Goal: Task Accomplishment & Management: Manage account settings

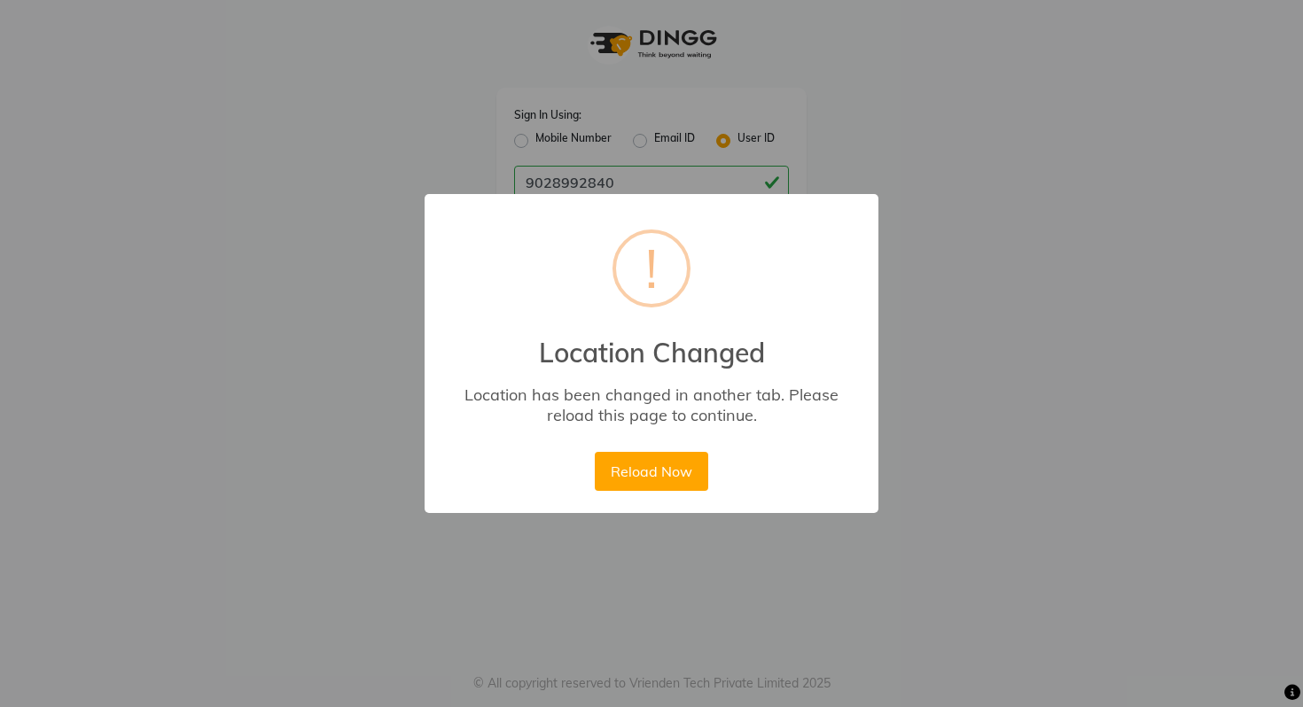
click at [644, 464] on button "Reload Now" at bounding box center [651, 471] width 113 height 39
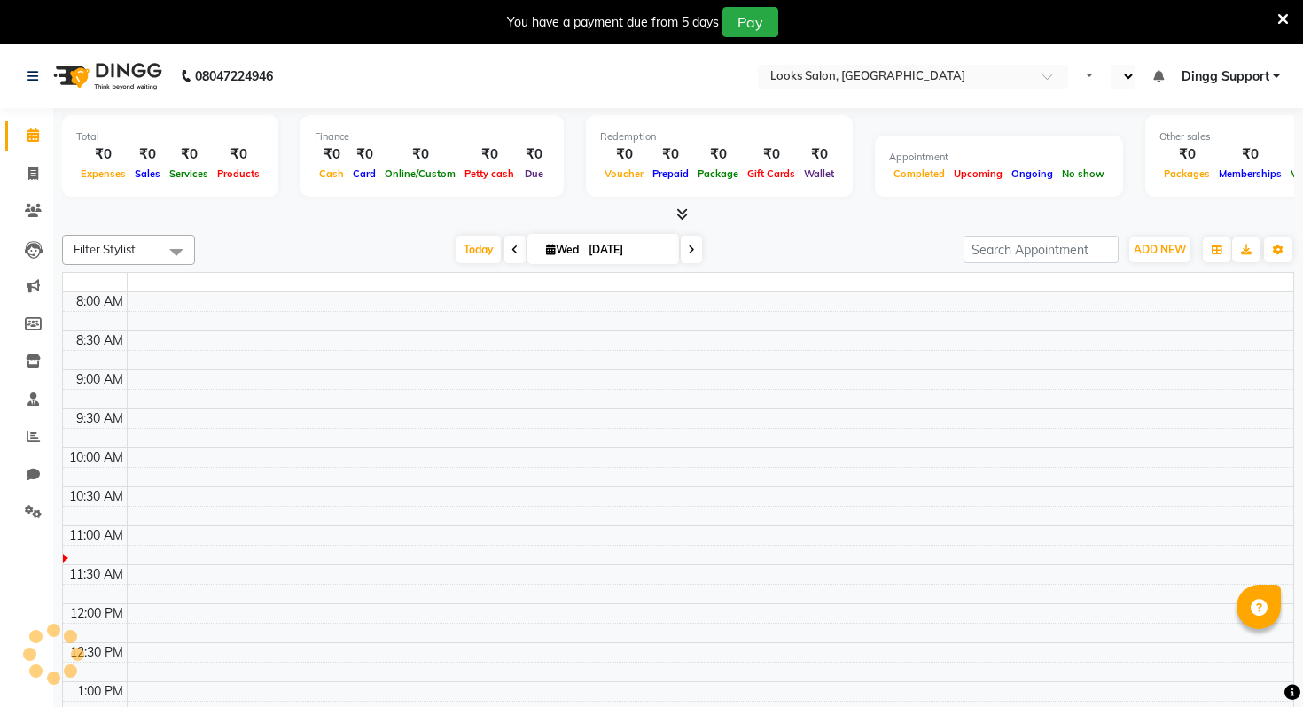
select select "en"
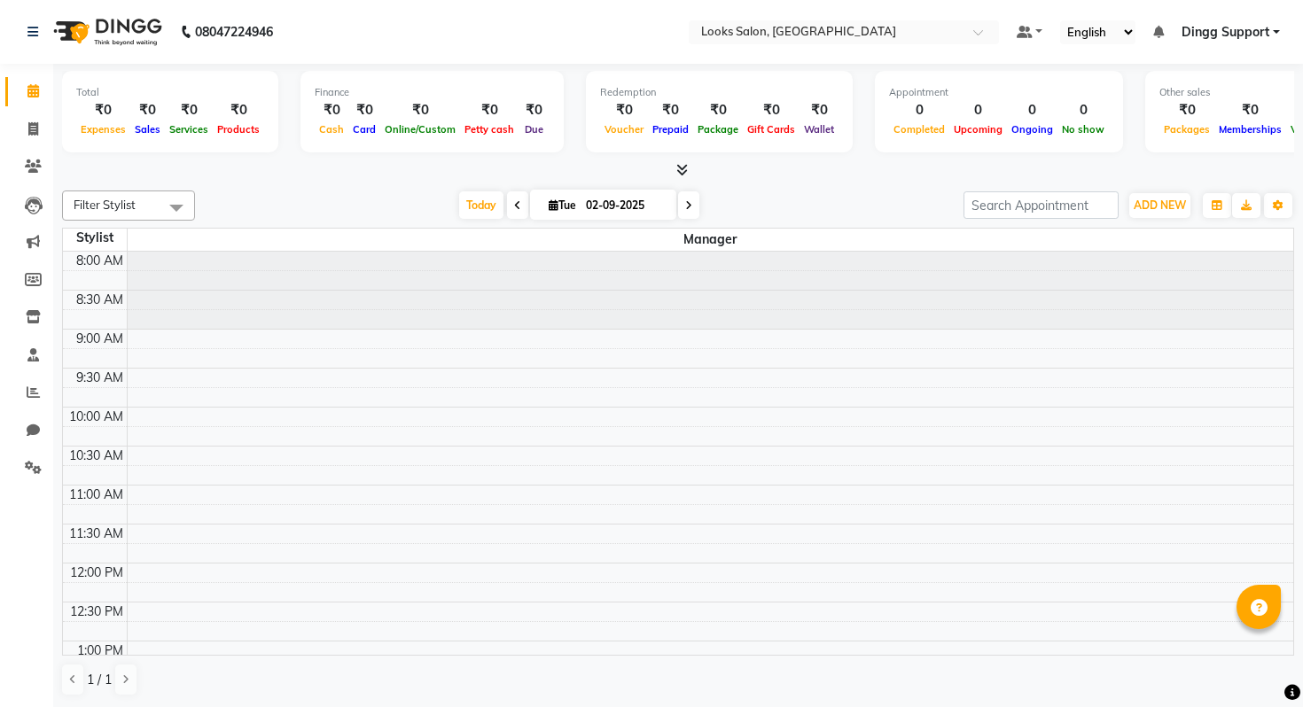
scroll to position [575, 0]
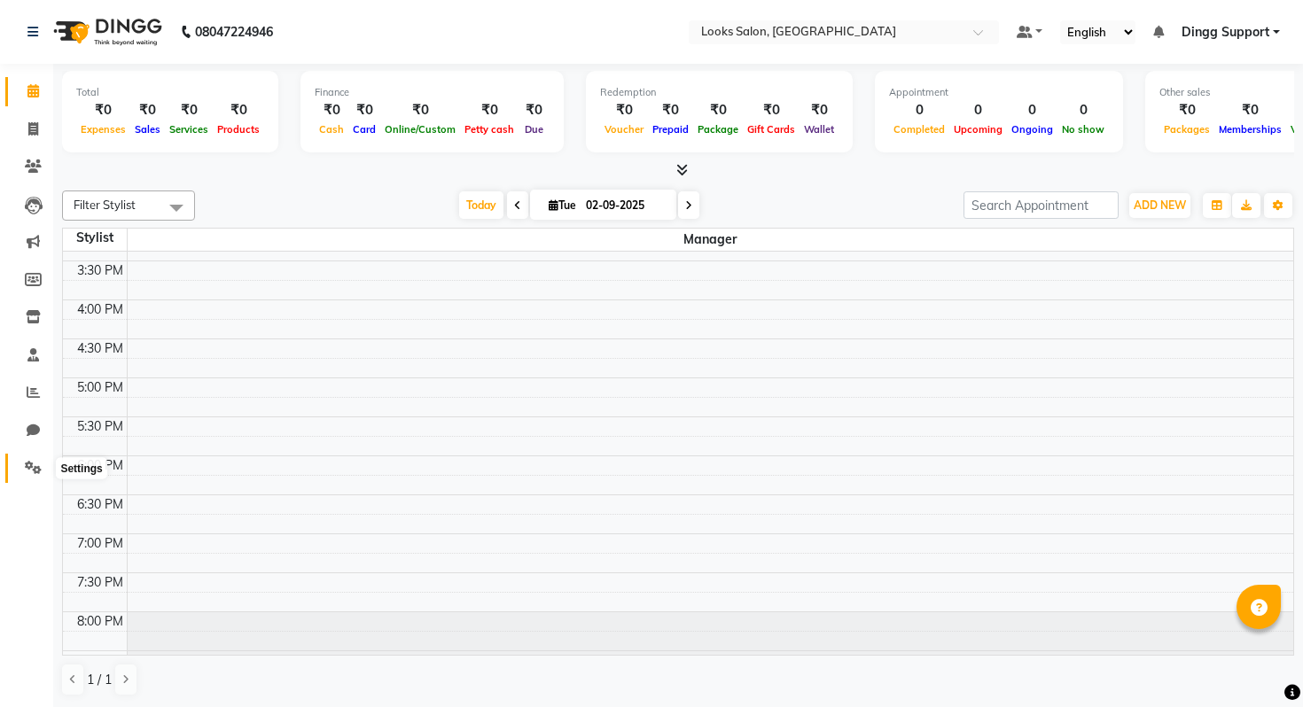
click at [21, 471] on span at bounding box center [33, 468] width 31 height 20
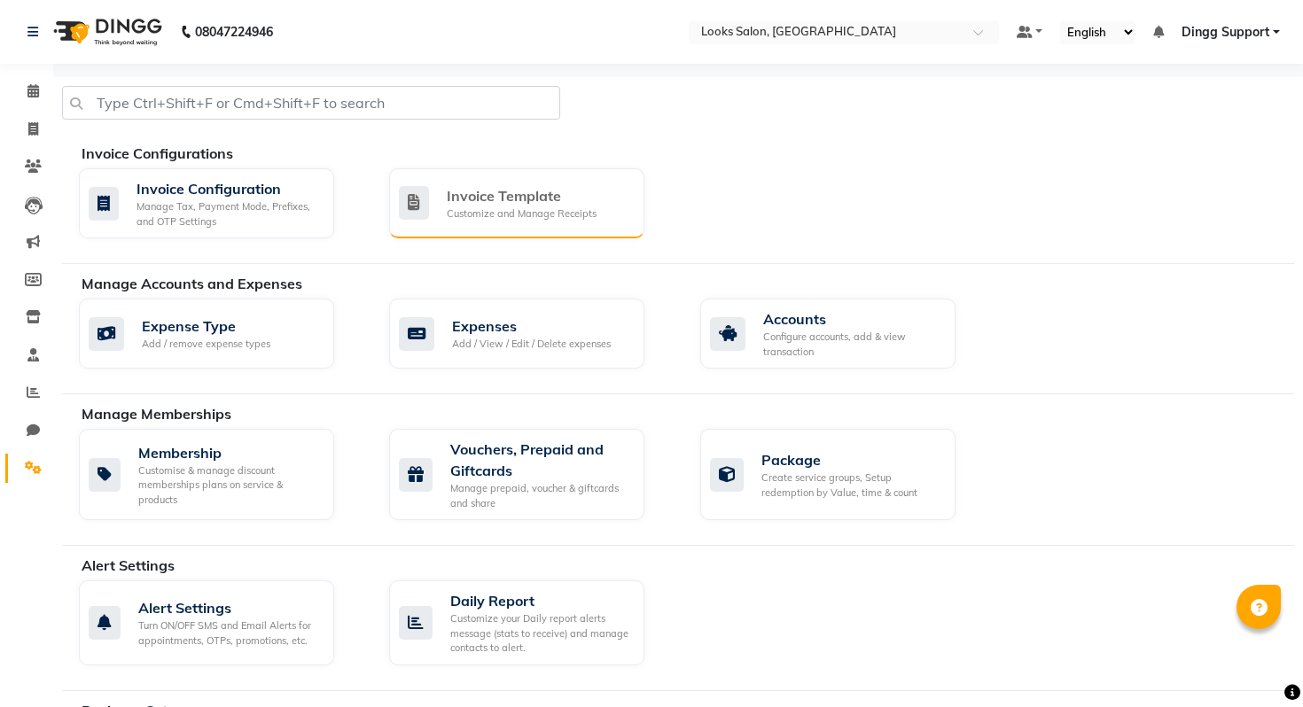
click at [504, 178] on div "Invoice Template Customize and Manage Receipts" at bounding box center [516, 203] width 255 height 70
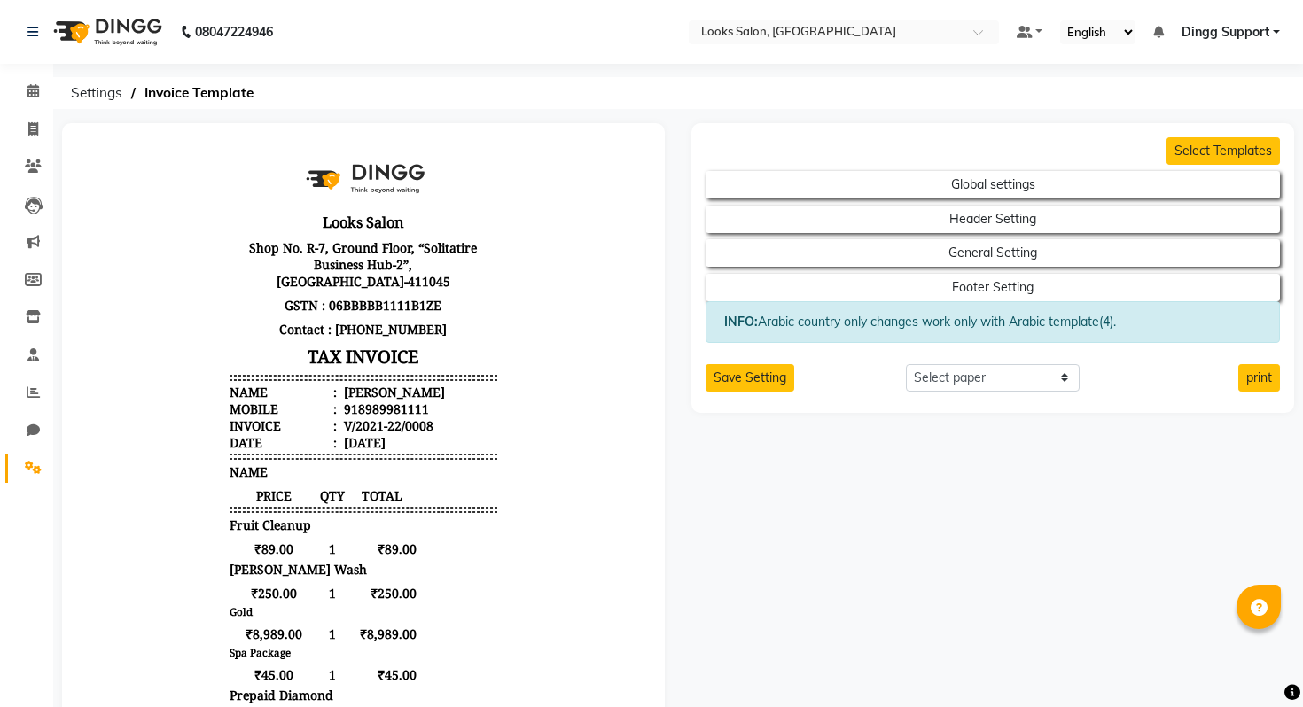
click at [24, 464] on span at bounding box center [33, 468] width 31 height 20
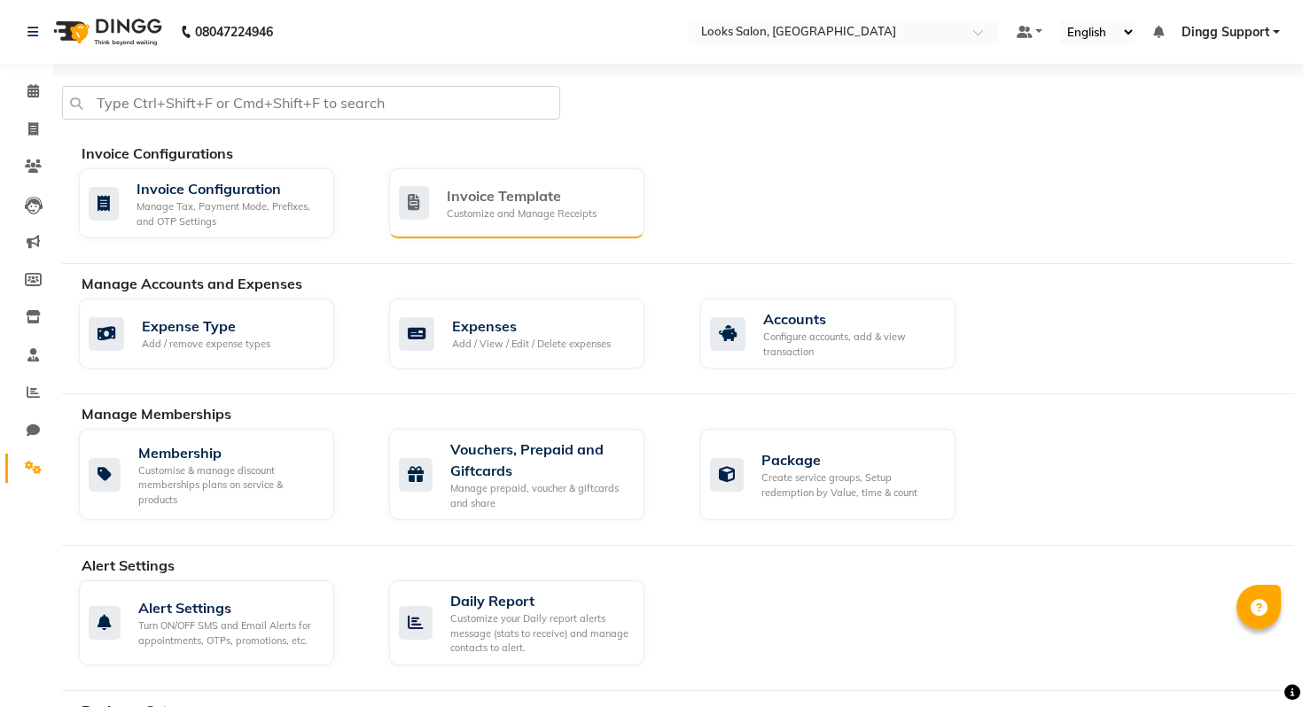
click at [557, 176] on div "Invoice Template Customize and Manage Receipts" at bounding box center [516, 203] width 255 height 70
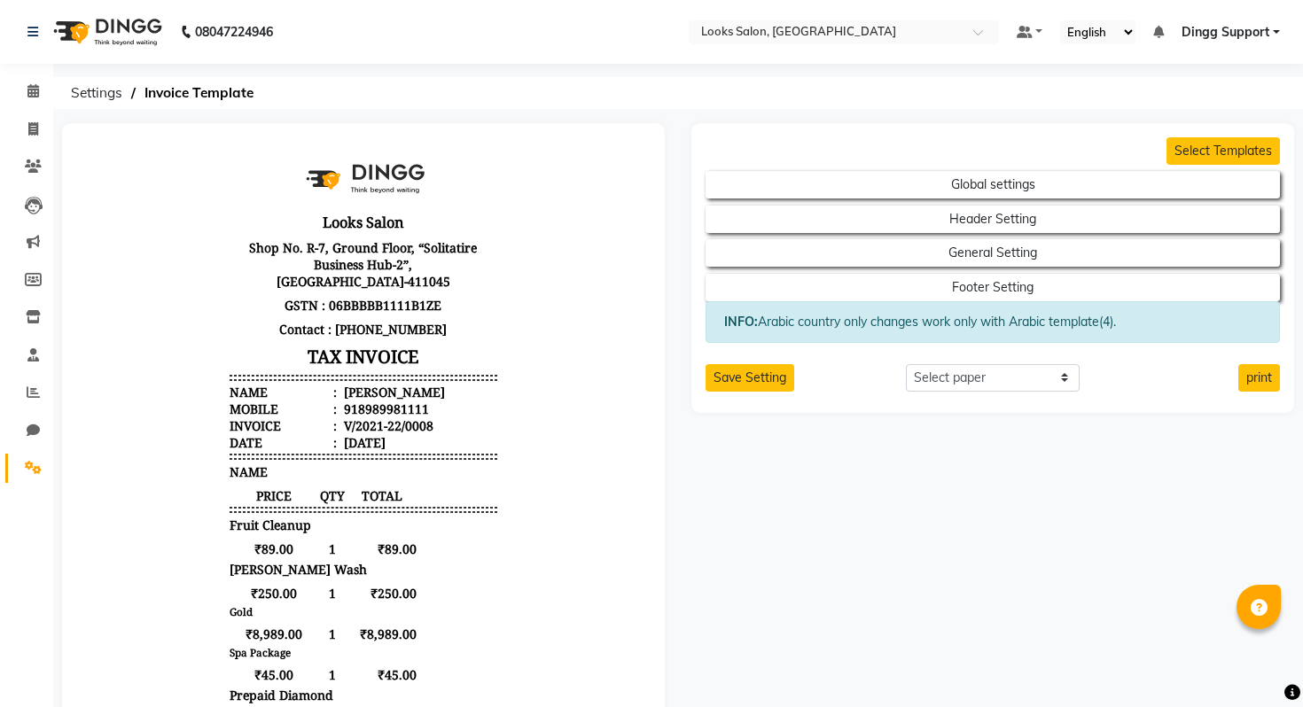
click at [840, 45] on nav "08047224946 Select Location × Looks Salon, Balewadi Default Panel My Panel Engl…" at bounding box center [651, 32] width 1303 height 64
click at [1252, 10] on nav "08047224946 Select Location × Looks Salon, Balewadi Default Panel My Panel Engl…" at bounding box center [651, 32] width 1303 height 64
click at [1252, 38] on span "Dingg Support" at bounding box center [1225, 32] width 88 height 19
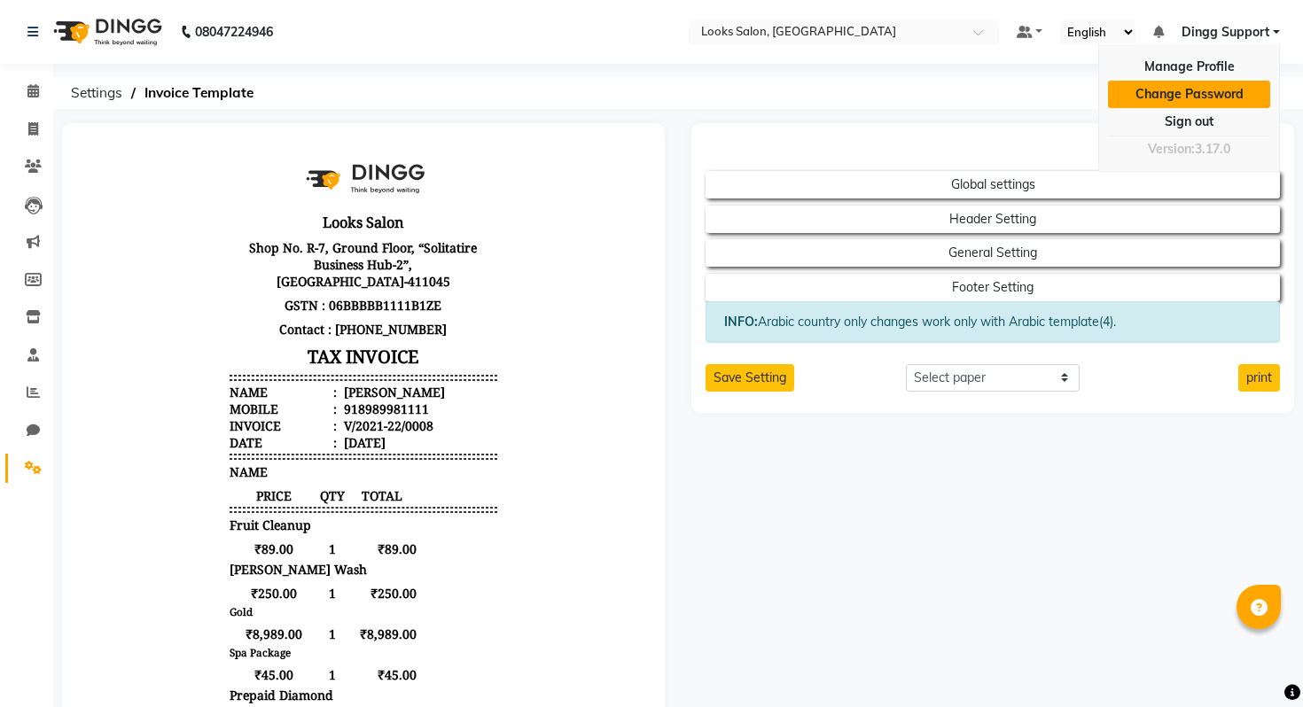
click at [1194, 103] on link "Change Password" at bounding box center [1189, 94] width 162 height 27
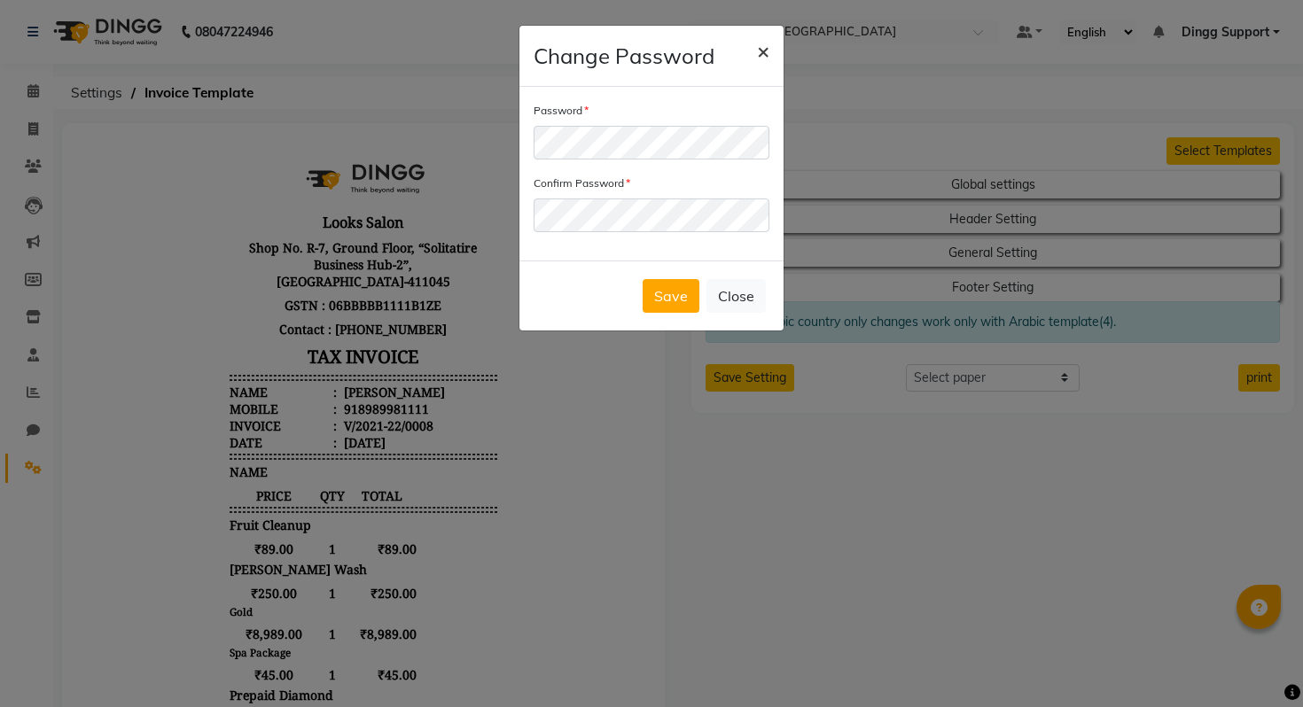
click at [751, 52] on button "×" at bounding box center [763, 51] width 41 height 50
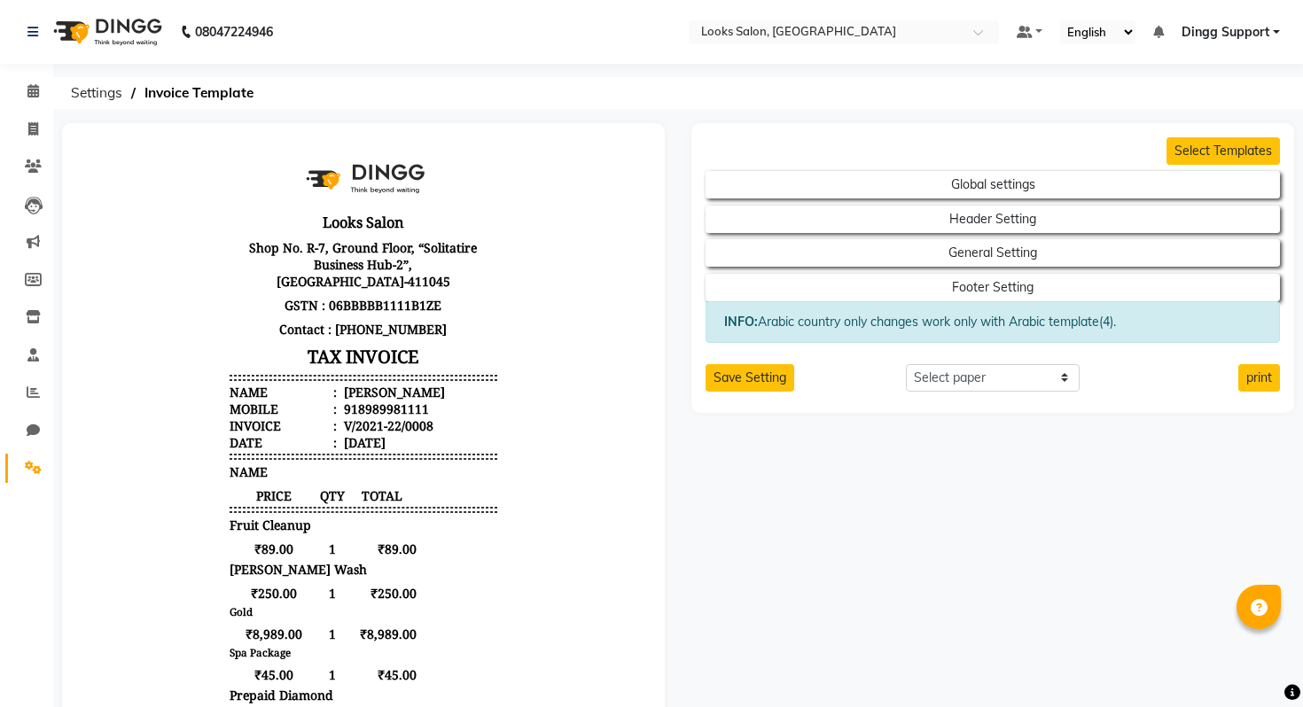
click at [1248, 29] on span "Dingg Support" at bounding box center [1225, 32] width 88 height 19
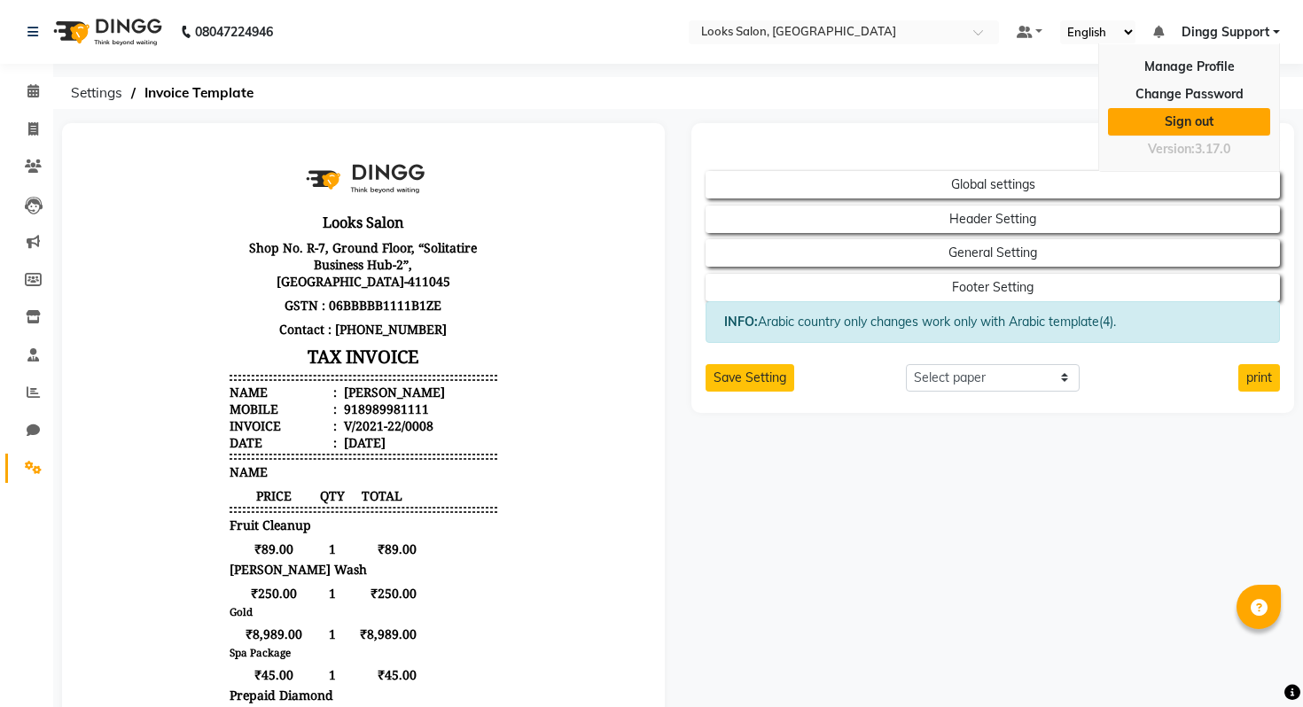
click at [1171, 123] on link "Sign out" at bounding box center [1189, 121] width 162 height 27
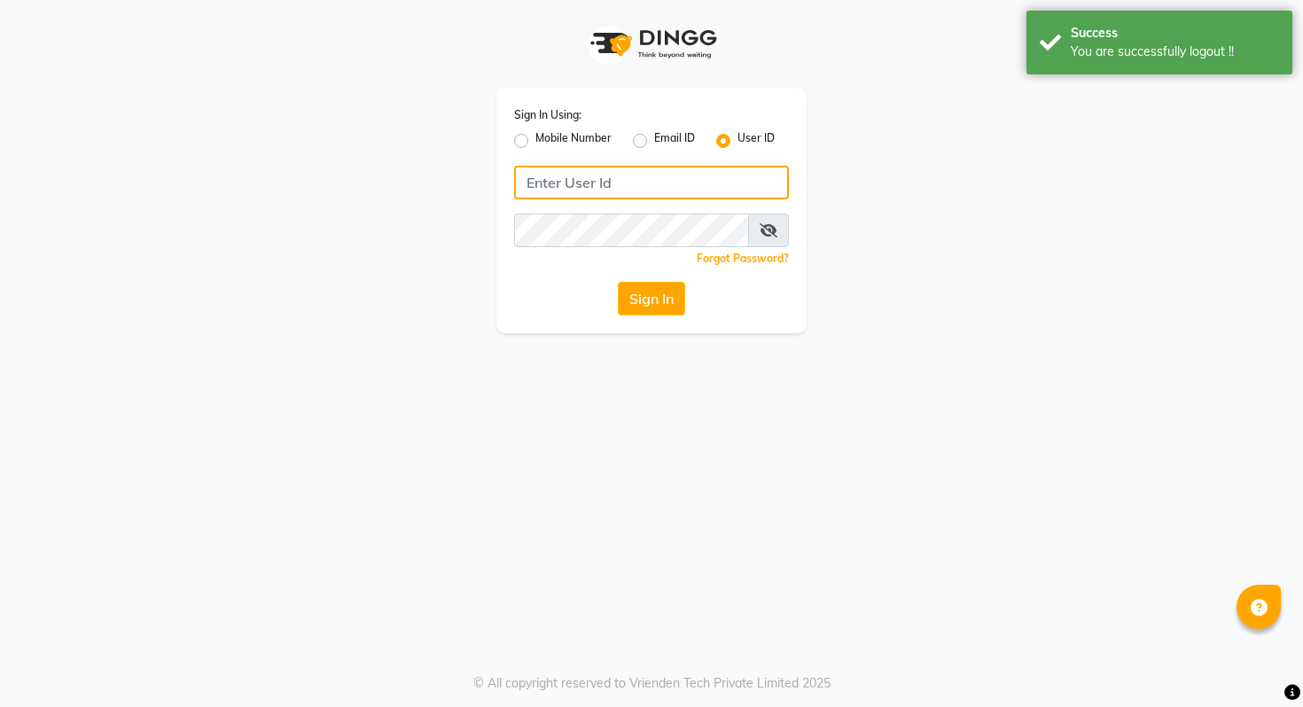
type input "9028992840"
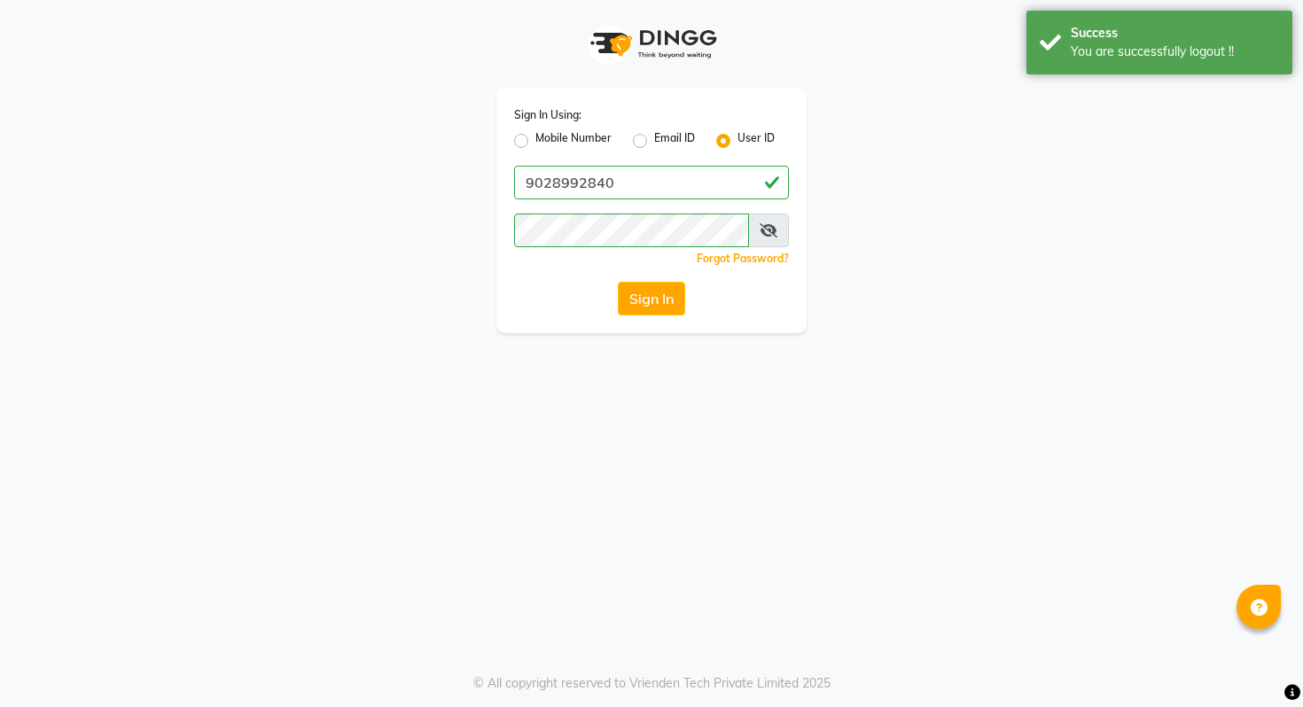
click at [552, 123] on div "Sign In Using: Mobile Number Email ID User ID" at bounding box center [651, 128] width 275 height 46
click at [565, 131] on label "Mobile Number" at bounding box center [573, 140] width 76 height 21
click at [547, 131] on input "Mobile Number" at bounding box center [541, 136] width 12 height 12
radio input "true"
radio input "false"
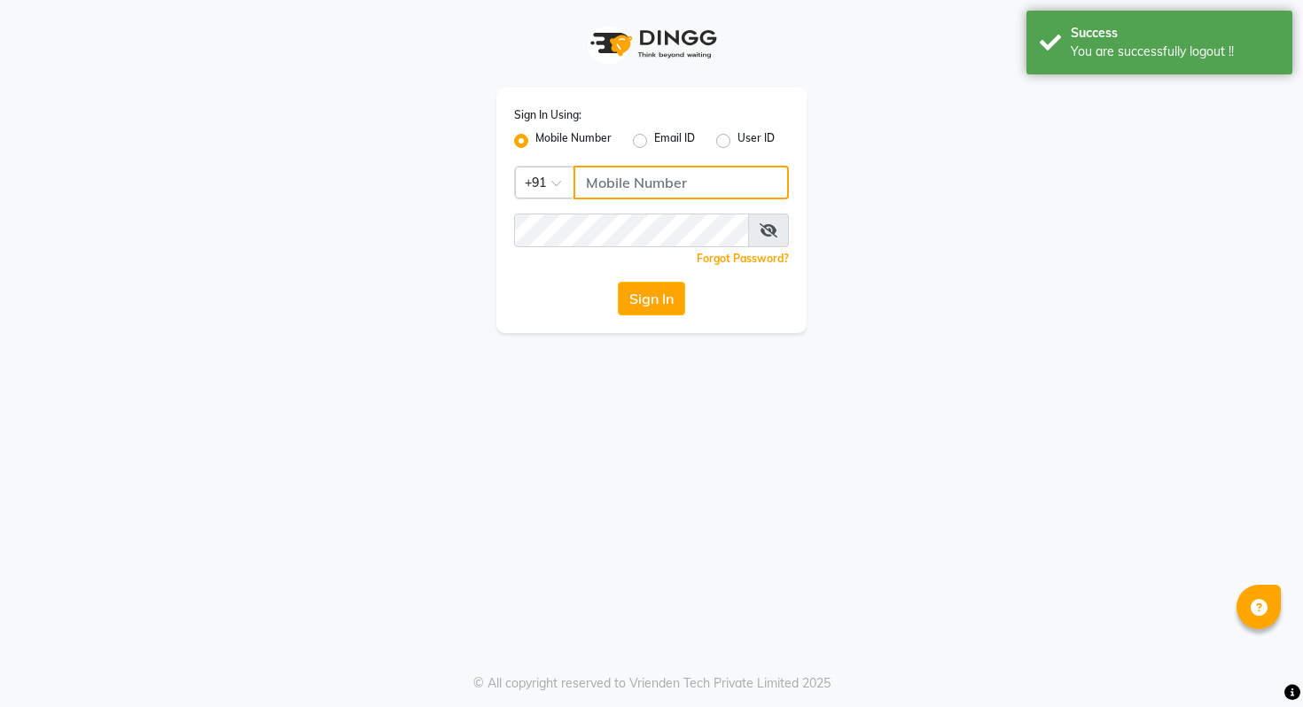
click at [684, 191] on input "Username" at bounding box center [680, 183] width 215 height 34
type input "9028992840"
click at [640, 279] on div "Sign In Using: Mobile Number Email ID User ID Country Code × +91 9028992840 Rem…" at bounding box center [651, 210] width 310 height 245
click at [645, 310] on button "Sign In" at bounding box center [651, 299] width 67 height 34
